Goal: Task Accomplishment & Management: Use online tool/utility

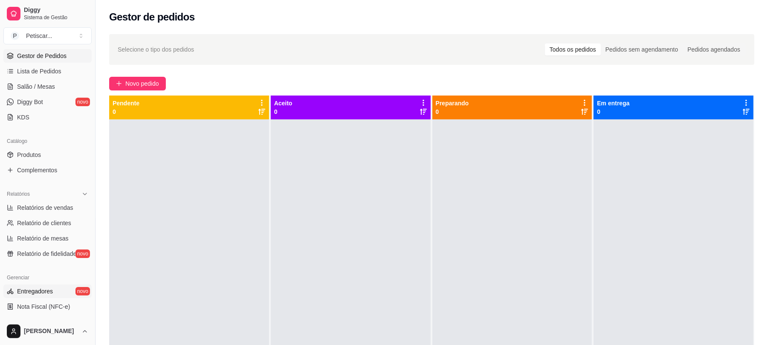
scroll to position [135, 0]
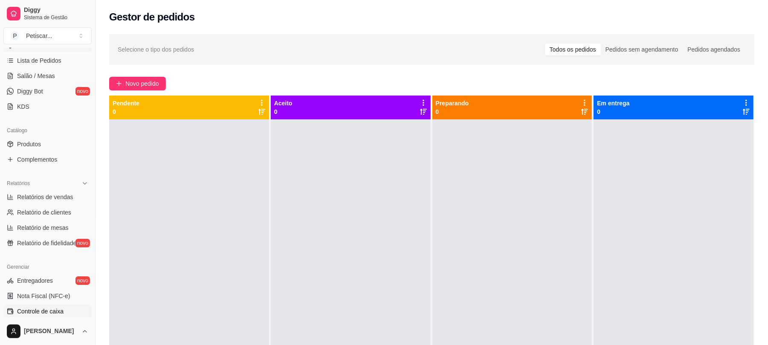
click at [52, 309] on span "Controle de caixa" at bounding box center [40, 311] width 46 height 9
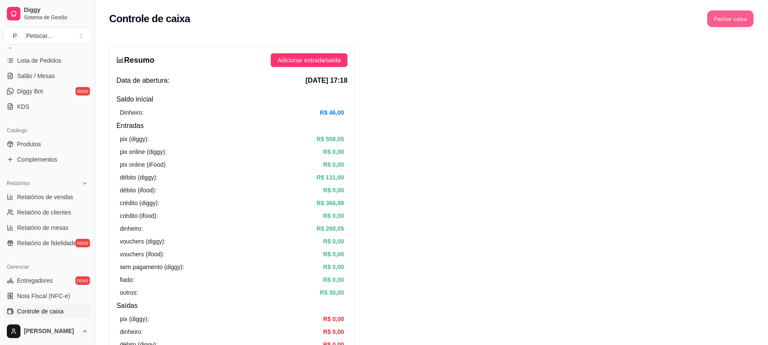
click at [722, 21] on button "Fechar caixa" at bounding box center [730, 19] width 46 height 17
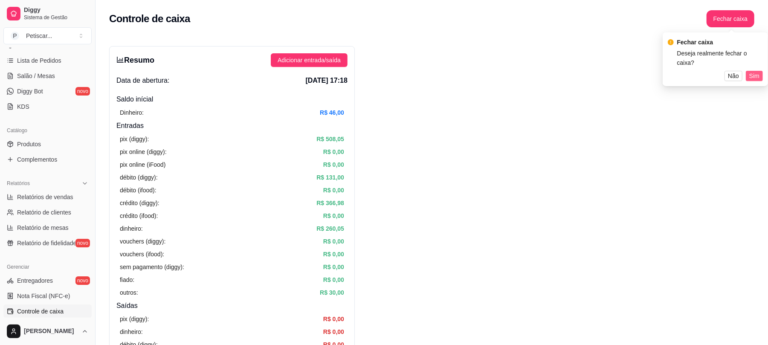
click at [755, 71] on span "Sim" at bounding box center [754, 75] width 10 height 9
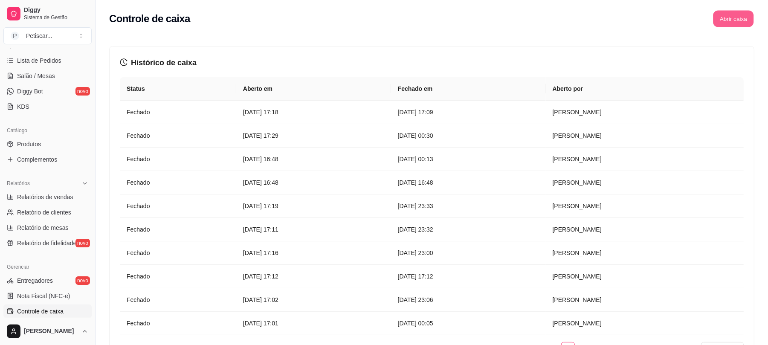
click at [728, 18] on button "Abrir caixa" at bounding box center [733, 19] width 40 height 17
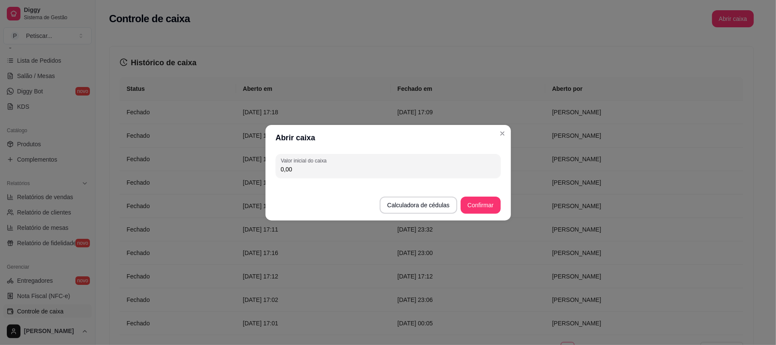
click at [406, 169] on input "0,00" at bounding box center [388, 169] width 215 height 9
type input "170,00"
click at [475, 200] on button "Confirmar" at bounding box center [481, 205] width 40 height 17
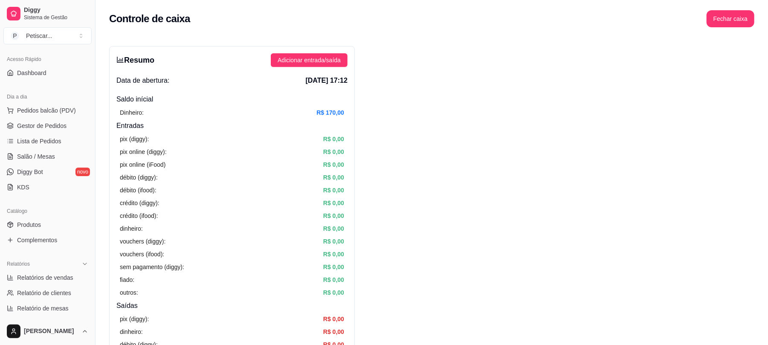
scroll to position [55, 0]
click at [44, 121] on link "Gestor de Pedidos" at bounding box center [47, 126] width 88 height 14
